Goal: Navigation & Orientation: Find specific page/section

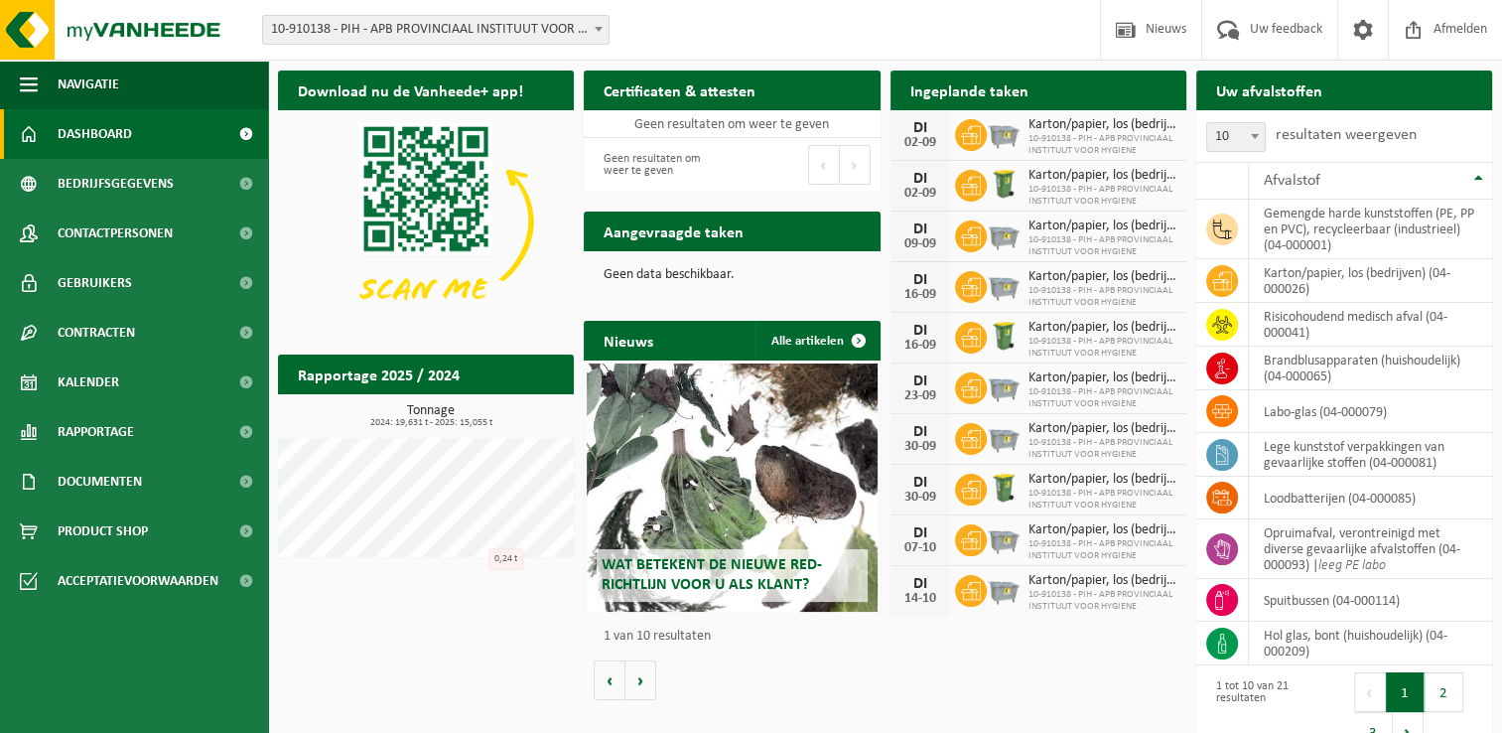
click at [509, 621] on div "Download nu de Vanheede+ app! Verberg Certificaten & attesten Bekijk uw certifi…" at bounding box center [885, 414] width 1224 height 706
click at [124, 384] on link "Kalender" at bounding box center [134, 382] width 268 height 50
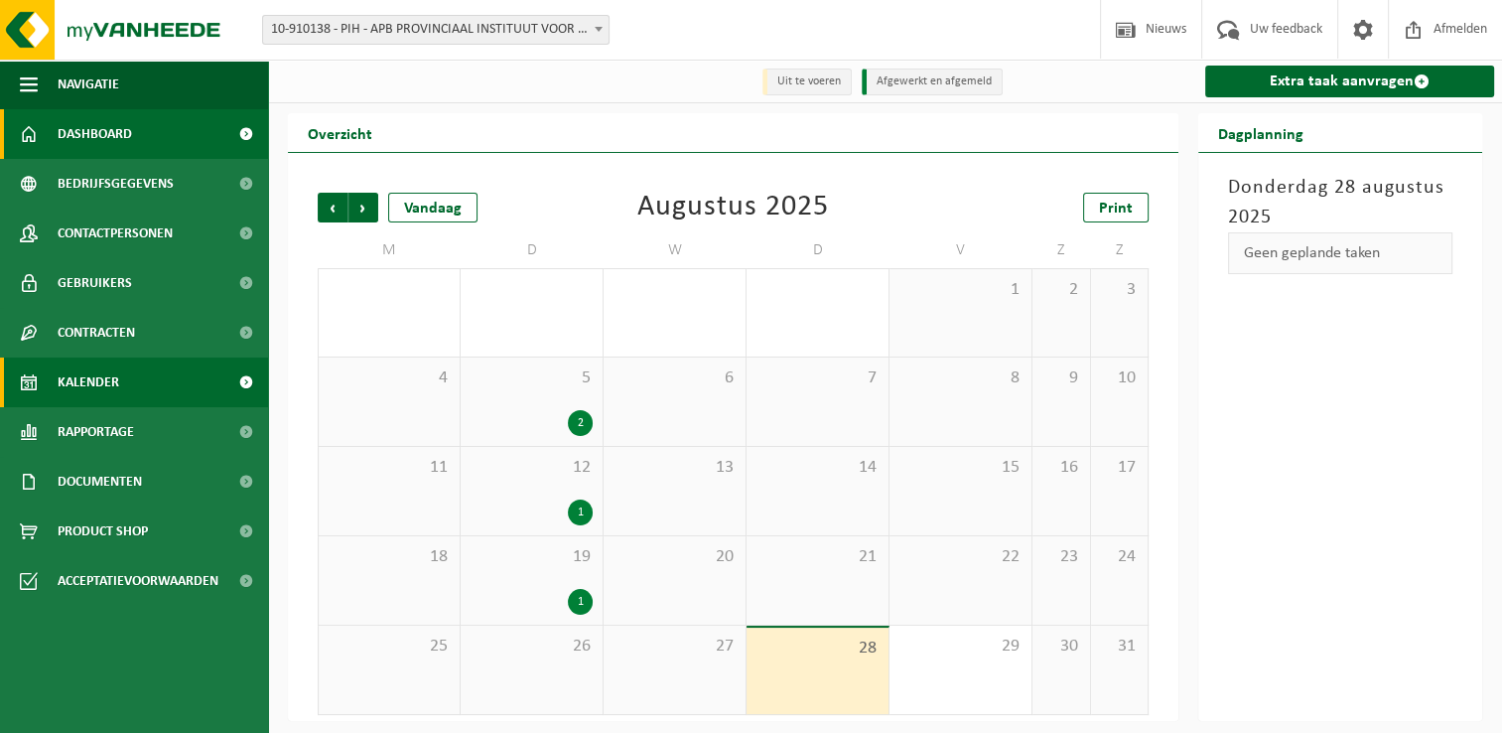
click at [126, 145] on span "Dashboard" at bounding box center [95, 134] width 74 height 50
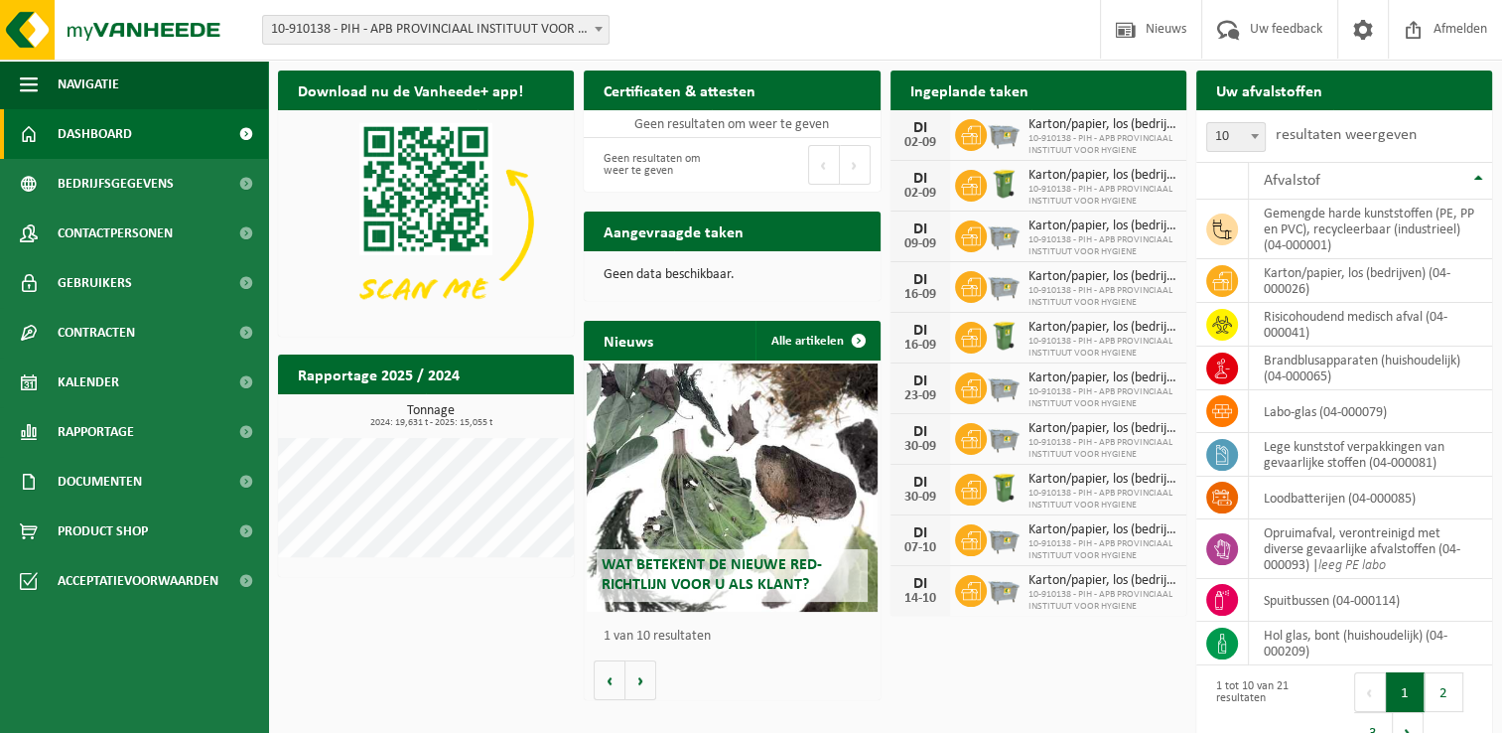
click at [484, 627] on div "Download nu de Vanheede+ app! Verberg Certificaten & attesten Bekijk uw certifi…" at bounding box center [885, 414] width 1224 height 706
click at [450, 623] on div "Download nu de Vanheede+ app! Verberg Certificaten & attesten Bekijk uw certifi…" at bounding box center [885, 414] width 1224 height 706
